Goal: Task Accomplishment & Management: Manage account settings

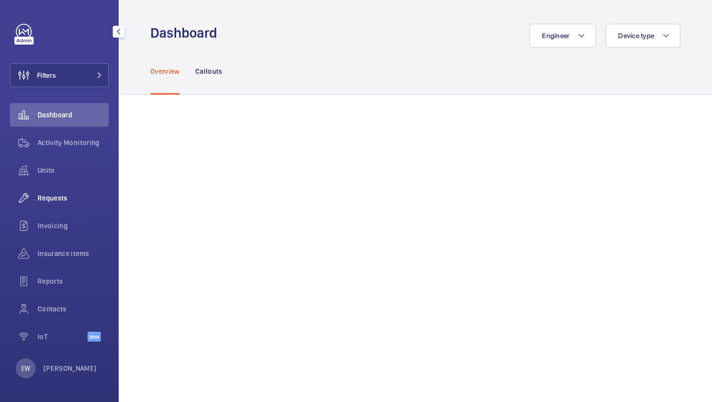
click at [66, 201] on span "Requests" at bounding box center [73, 198] width 71 height 10
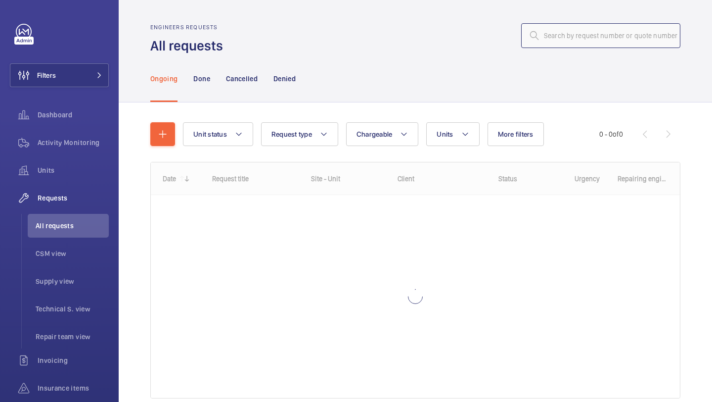
click at [557, 35] on input "text" at bounding box center [600, 35] width 159 height 25
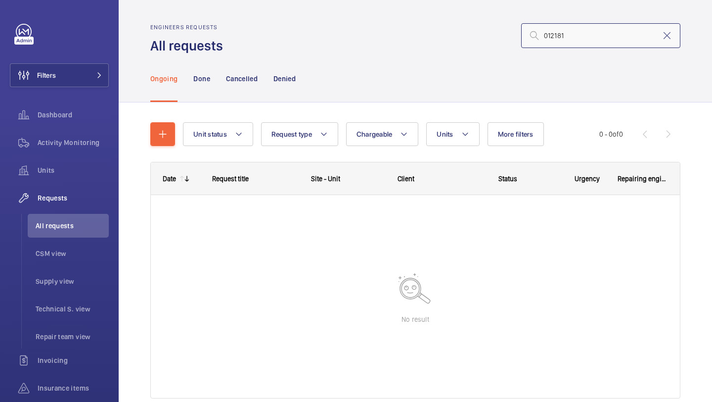
drag, startPoint x: 576, startPoint y: 36, endPoint x: 511, endPoint y: 36, distance: 64.8
click at [511, 36] on div "012181" at bounding box center [455, 36] width 452 height 24
type input "012181"
